Goal: Information Seeking & Learning: Learn about a topic

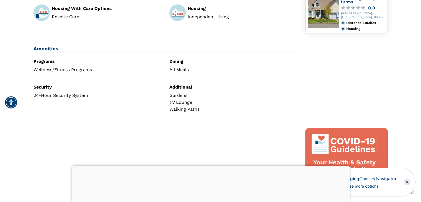
scroll to position [195, 0]
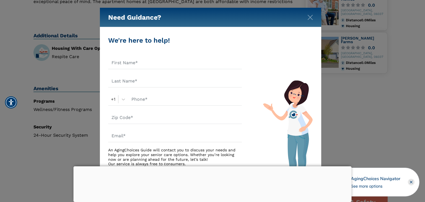
drag, startPoint x: 424, startPoint y: 39, endPoint x: 423, endPoint y: 70, distance: 31.3
click at [421, 70] on html "Home Search Browse Get Started Learn For Providers Company Contact Sign In Sign…" at bounding box center [212, 180] width 425 height 750
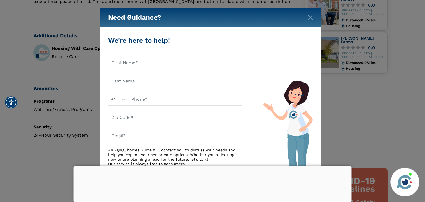
click at [314, 16] on div "Need Guidance?" at bounding box center [211, 17] width 222 height 19
click at [310, 16] on img "Close" at bounding box center [311, 18] width 6 height 6
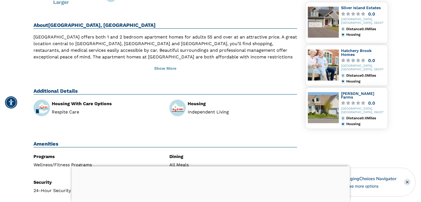
scroll to position [142, 0]
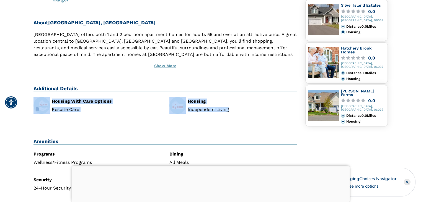
drag, startPoint x: 268, startPoint y: 109, endPoint x: 207, endPoint y: 63, distance: 75.8
click at [207, 63] on div "View All Click to View Larger Orchard Ridge, Berlin CT 1 Plum Hollow Way Berlin…" at bounding box center [165, 160] width 272 height 506
click at [228, 75] on div "View All Click to View Larger Orchard Ridge, Berlin CT 1 Plum Hollow Way Berlin…" at bounding box center [165, 160] width 272 height 506
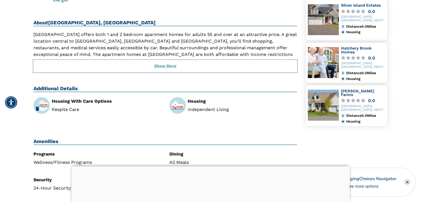
click at [159, 66] on button "Show More" at bounding box center [166, 66] width 264 height 12
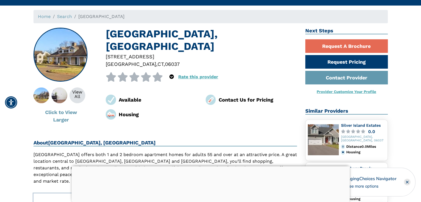
scroll to position [0, 0]
